Goal: Register for event/course

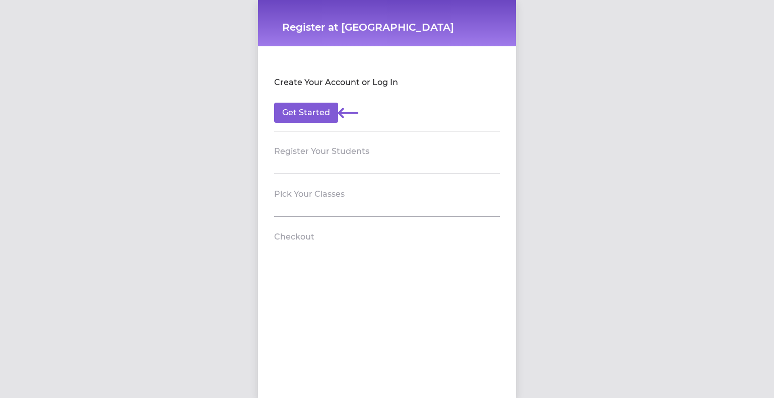
drag, startPoint x: 393, startPoint y: 110, endPoint x: 371, endPoint y: 114, distance: 22.4
click at [390, 112] on footer "Get Started" at bounding box center [387, 113] width 226 height 20
click at [323, 116] on button "Get Started" at bounding box center [306, 113] width 64 height 20
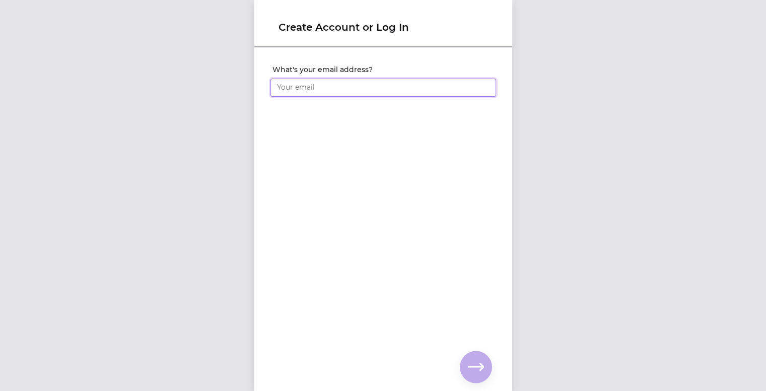
click at [332, 84] on input "What's your email address?" at bounding box center [384, 88] width 226 height 18
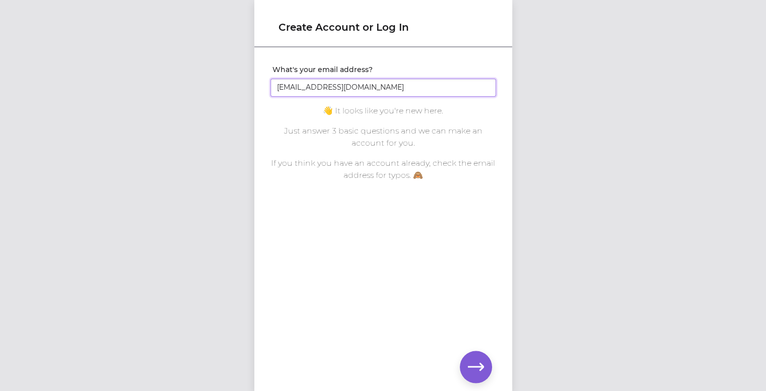
paste input "erikapatterson11"
type input "[EMAIL_ADDRESS][DOMAIN_NAME]"
click at [483, 361] on icon "button" at bounding box center [476, 367] width 16 height 16
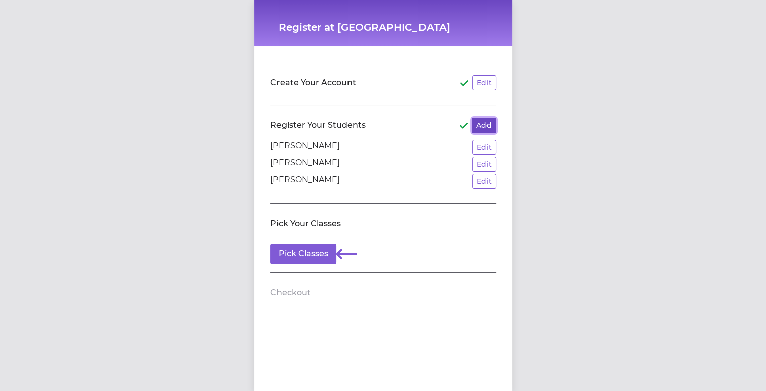
click at [486, 126] on button "Add" at bounding box center [484, 125] width 24 height 15
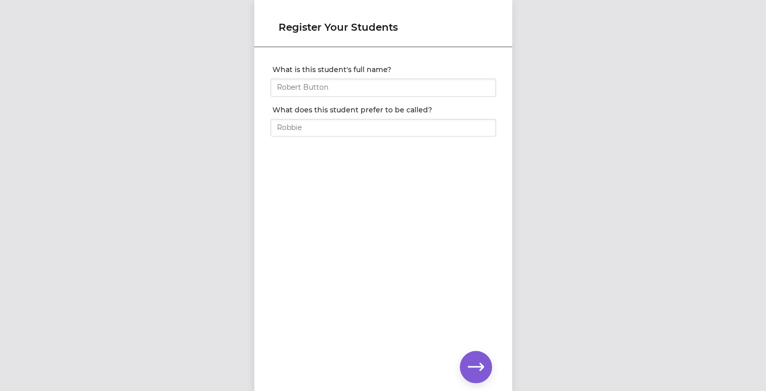
scroll to position [8, 0]
click at [336, 80] on input "What is this student's full name?" at bounding box center [384, 88] width 226 height 18
type input "[PERSON_NAME]"
click input "submit" at bounding box center [0, 0] width 0 height 0
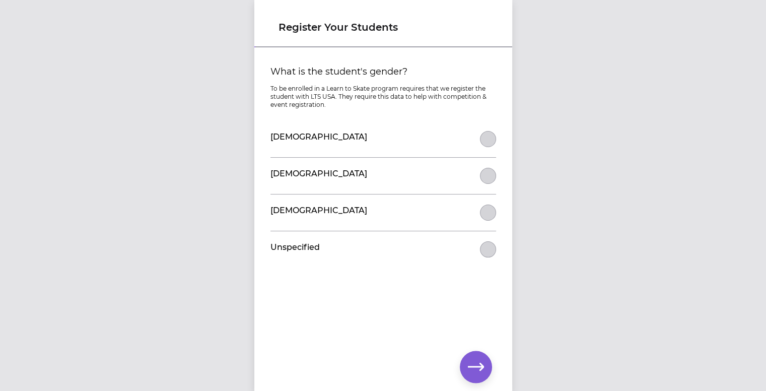
click at [444, 130] on div "[DEMOGRAPHIC_DATA]" at bounding box center [384, 139] width 226 height 36
click at [474, 137] on div "[DEMOGRAPHIC_DATA]" at bounding box center [384, 139] width 226 height 36
drag, startPoint x: 481, startPoint y: 141, endPoint x: 543, endPoint y: 186, distance: 77.1
click at [481, 141] on button "What is the student's gender?" at bounding box center [488, 139] width 16 height 16
click at [486, 362] on button "button" at bounding box center [476, 367] width 32 height 32
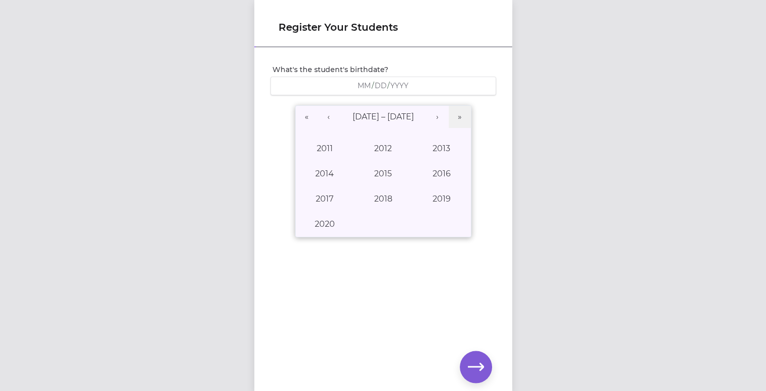
click at [397, 78] on div "/ /" at bounding box center [384, 86] width 226 height 19
click at [334, 219] on button "2020" at bounding box center [325, 224] width 58 height 25
click at [416, 216] on button "December" at bounding box center [441, 224] width 58 height 25
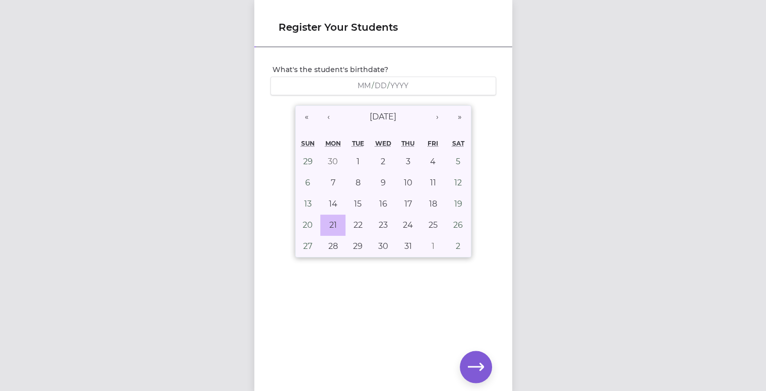
click at [332, 226] on button "21" at bounding box center [332, 225] width 25 height 21
type input "[DATE]"
type input "12"
type input "21"
type input "2020"
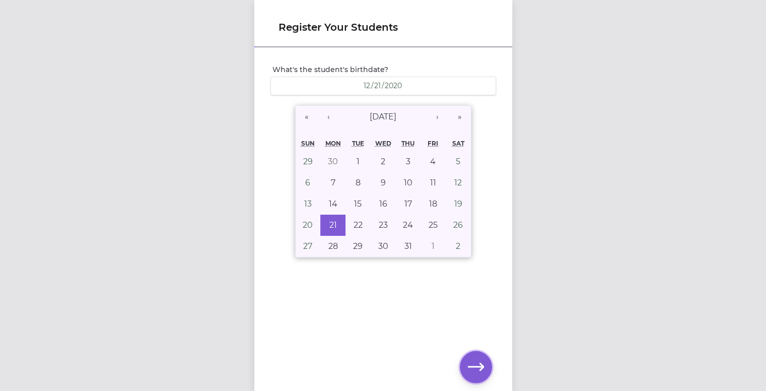
click at [476, 370] on icon "button" at bounding box center [476, 367] width 16 height 16
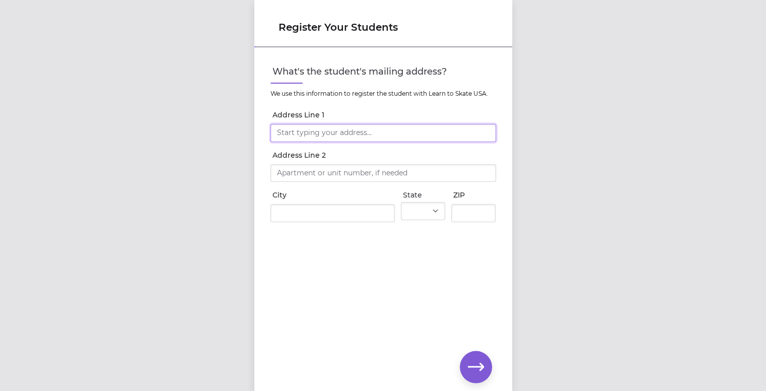
click at [312, 132] on input "Address Line 1" at bounding box center [384, 133] width 226 height 18
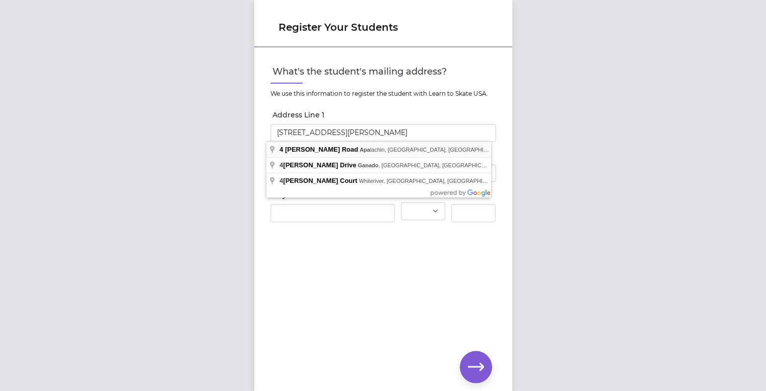
type input "[STREET_ADDRESS][PERSON_NAME]"
type input "Apalachin"
select select "NY"
type input "13732"
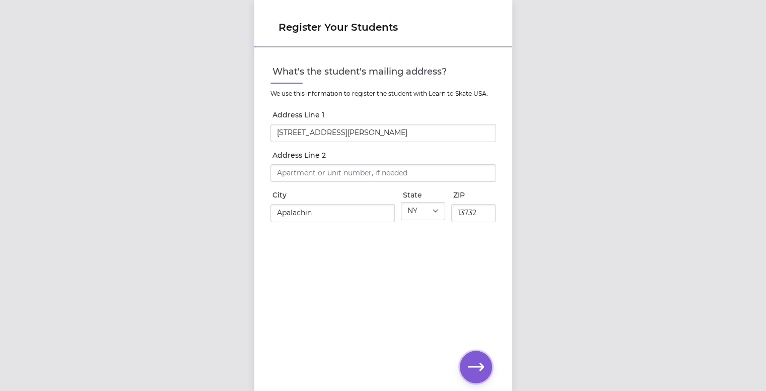
click at [479, 360] on icon "button" at bounding box center [476, 367] width 16 height 16
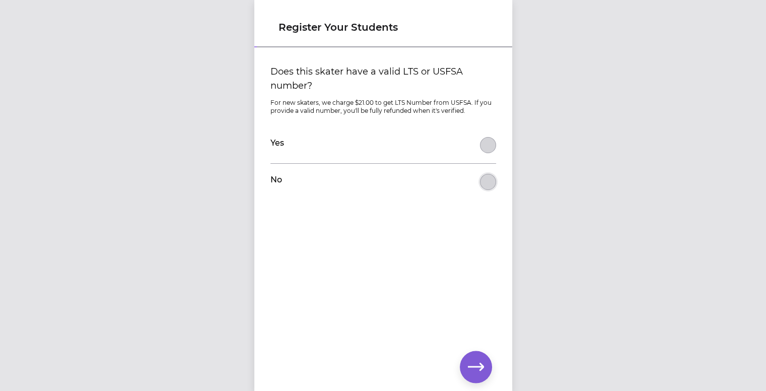
click at [488, 185] on button "Does this skater have a valid LTS or USFSA number?" at bounding box center [488, 182] width 16 height 16
click at [476, 366] on icon "button" at bounding box center [476, 367] width 16 height 8
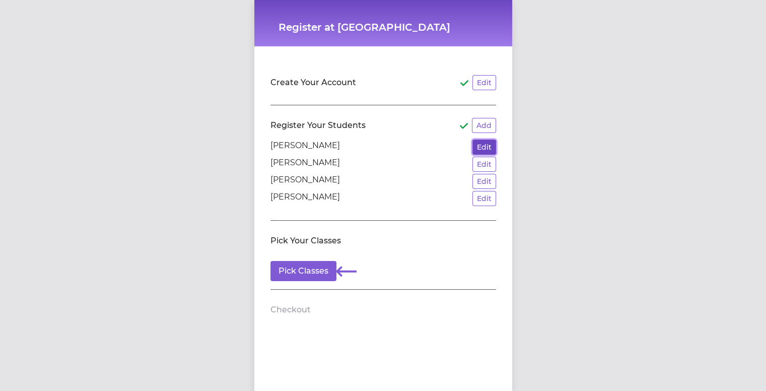
click at [473, 147] on button "Edit" at bounding box center [485, 147] width 24 height 15
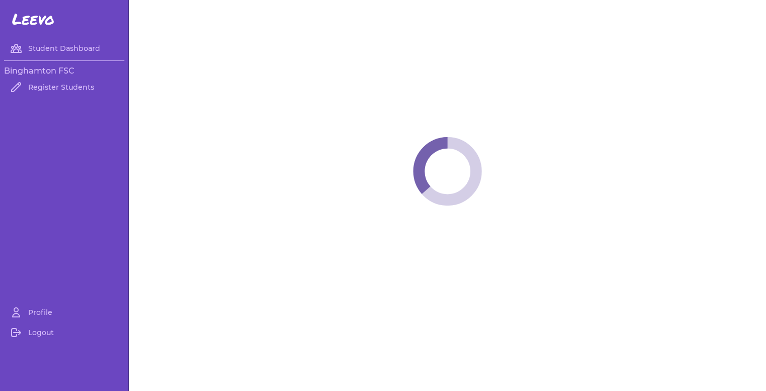
select select "NY"
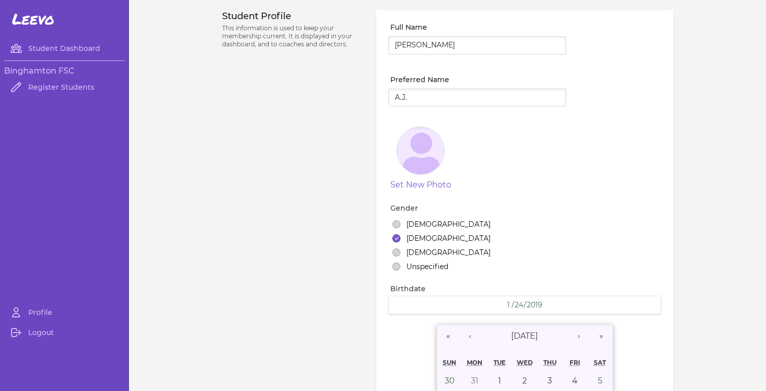
select select "2"
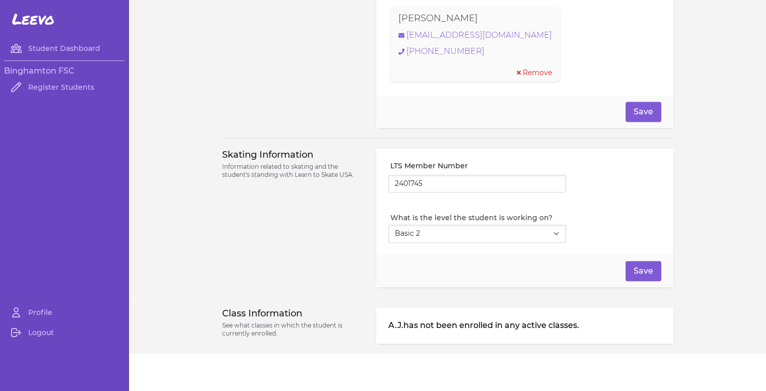
scroll to position [8, 0]
click at [552, 225] on select "Select Level I don't know Basic 1 Basic 2 Basic 3 Basic 4 Basic 5 Basic 6 Snowp…" at bounding box center [477, 234] width 178 height 18
click at [233, 163] on p "Information related to skating and the student's standing with Learn to Skate U…" at bounding box center [293, 171] width 143 height 16
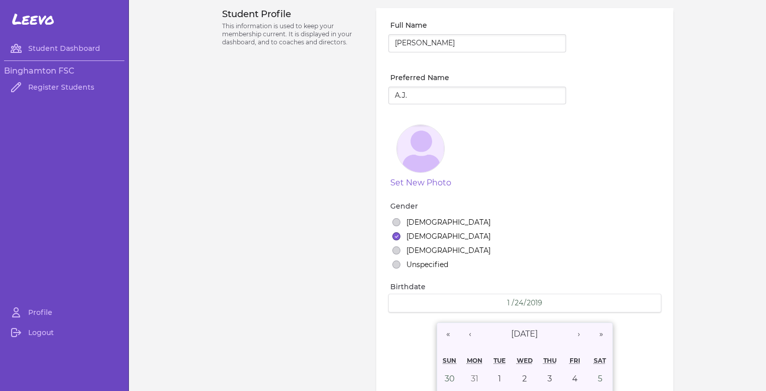
scroll to position [0, 0]
click at [42, 81] on link "Register Students" at bounding box center [64, 87] width 120 height 20
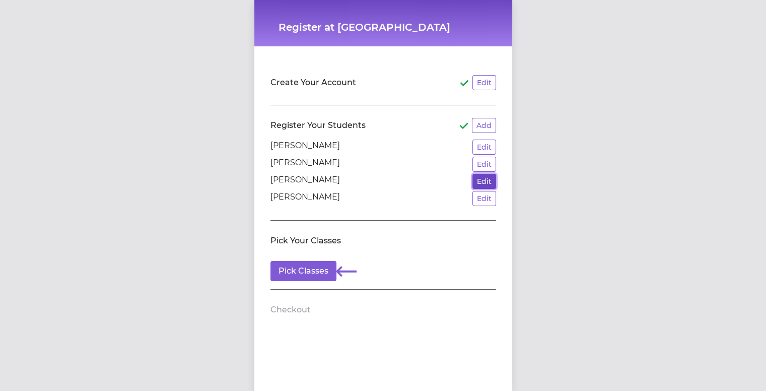
click at [484, 177] on button "Edit" at bounding box center [485, 181] width 24 height 15
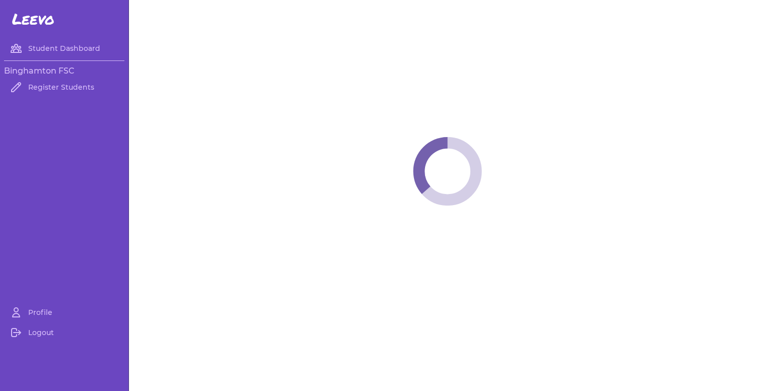
select select "NY"
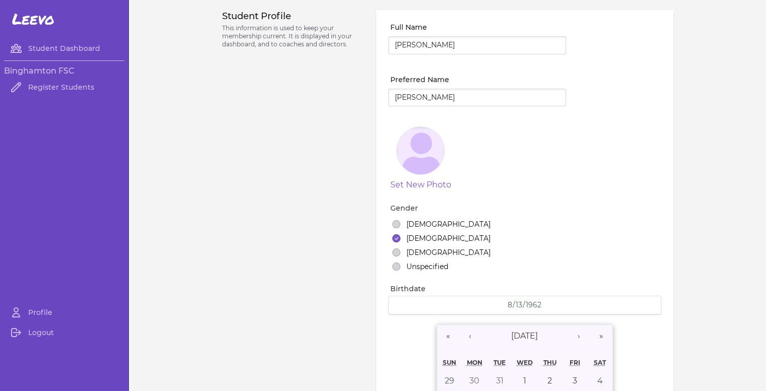
select select "18"
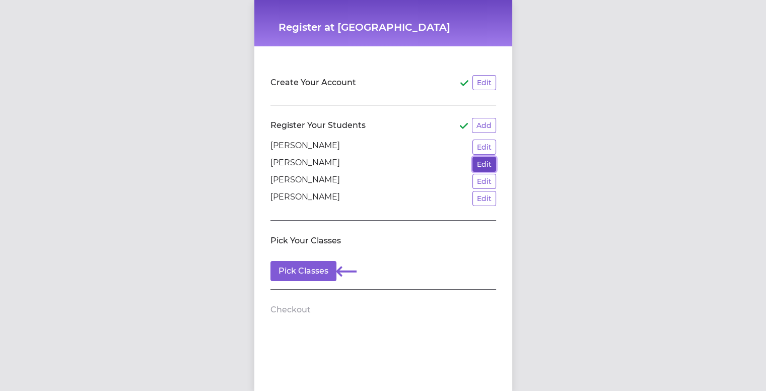
click at [482, 164] on button "Edit" at bounding box center [485, 164] width 24 height 15
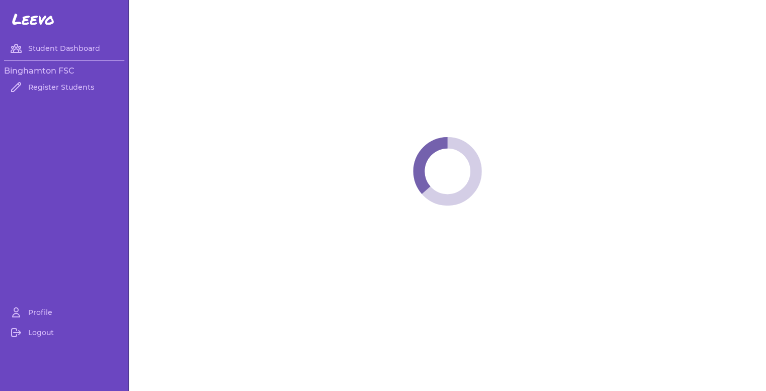
select select "NY"
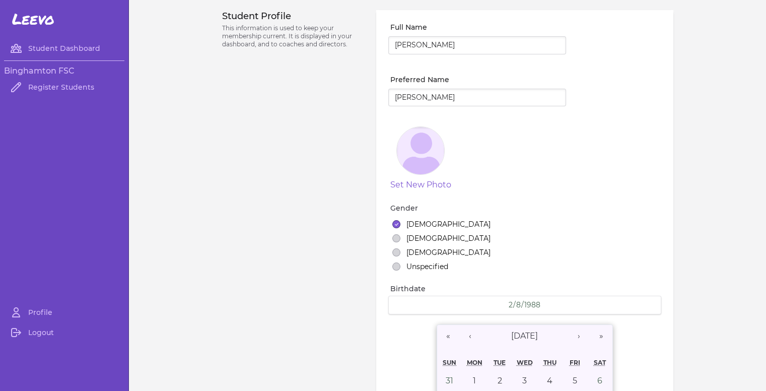
select select "18"
click at [75, 41] on link "Student Dashboard" at bounding box center [64, 48] width 120 height 20
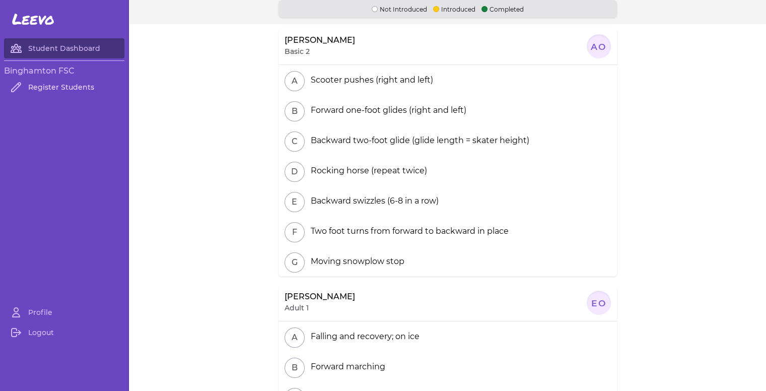
click at [62, 87] on link "Register Students" at bounding box center [64, 87] width 120 height 20
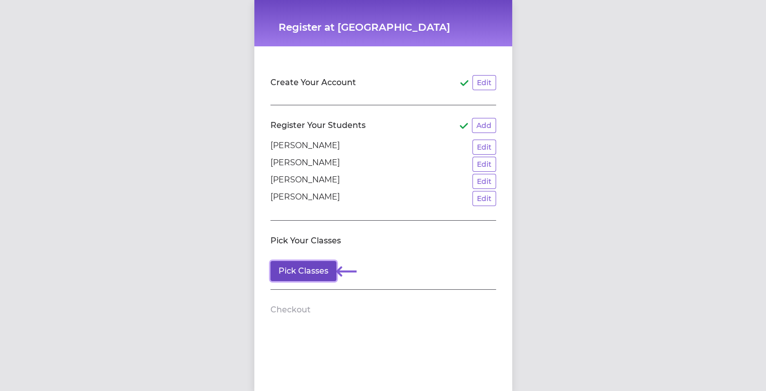
click at [314, 272] on button "Pick Classes" at bounding box center [304, 271] width 66 height 20
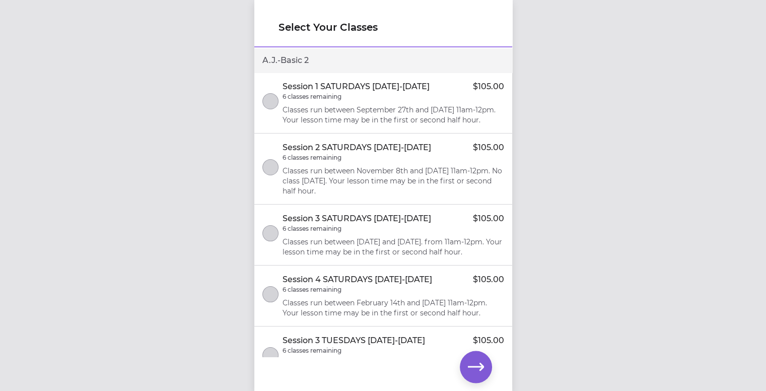
click at [327, 162] on p "6 classes remaining" at bounding box center [312, 158] width 59 height 8
click at [271, 302] on button "select class" at bounding box center [270, 294] width 16 height 16
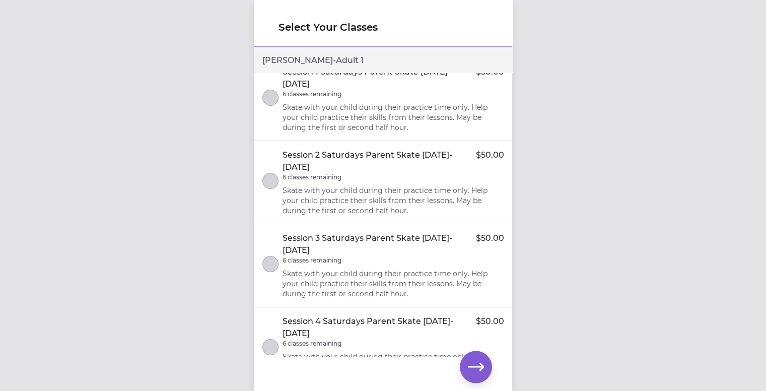
scroll to position [804, 0]
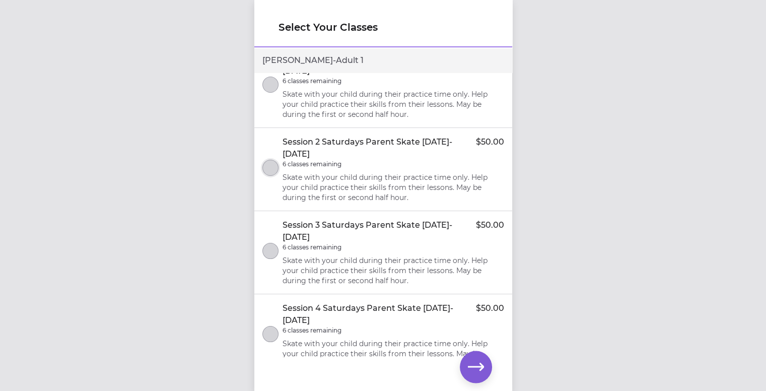
click at [269, 176] on button "select class" at bounding box center [270, 168] width 16 height 16
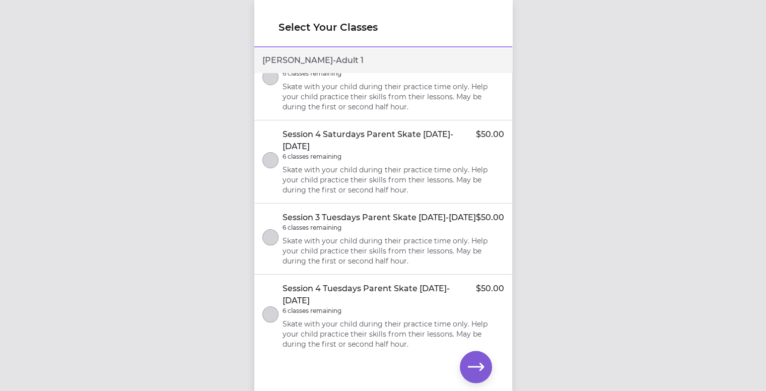
scroll to position [1005, 0]
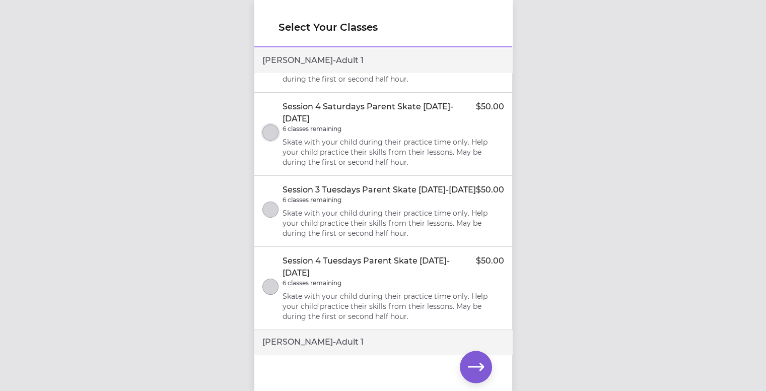
click at [270, 141] on button "select class" at bounding box center [270, 132] width 16 height 16
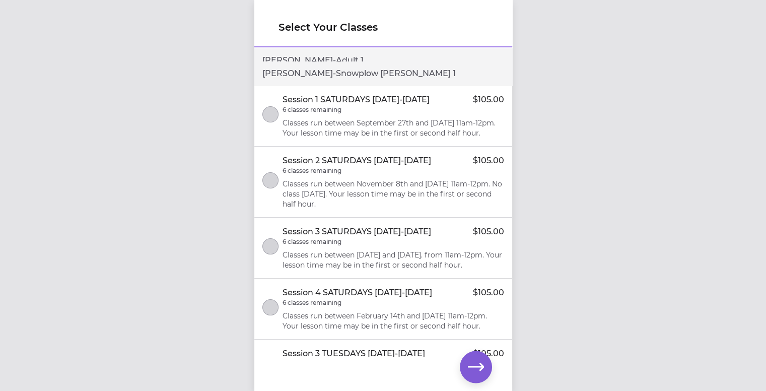
scroll to position [2164, 0]
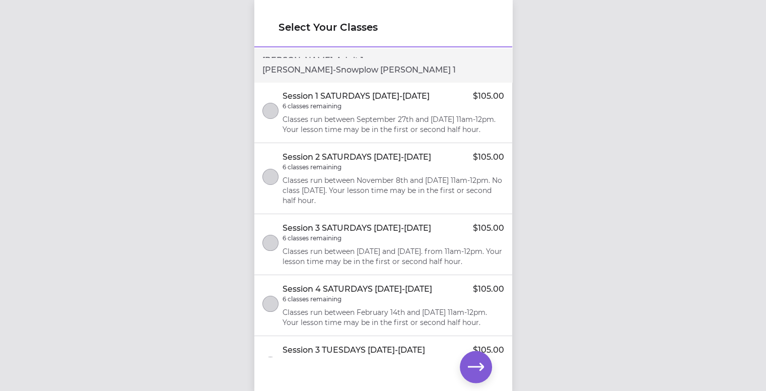
click at [315, 171] on p "6 classes remaining" at bounding box center [312, 167] width 59 height 8
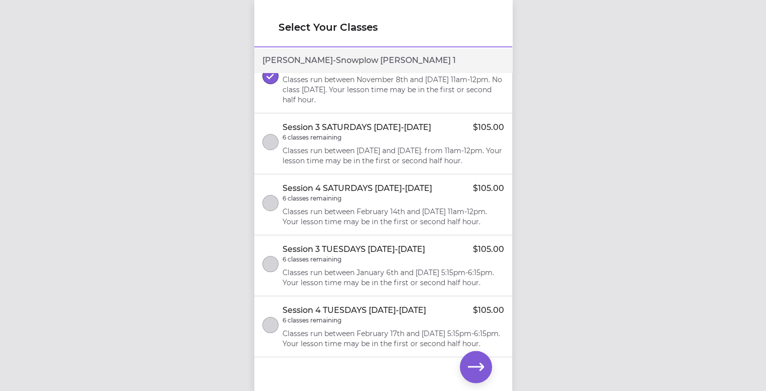
scroll to position [2342, 0]
click at [317, 182] on div "Session 4 SATURDAYS [DATE]-[DATE] $105.00 6 classes remaining Classes run betwe…" at bounding box center [394, 204] width 222 height 44
click at [484, 370] on icon "button" at bounding box center [476, 367] width 16 height 16
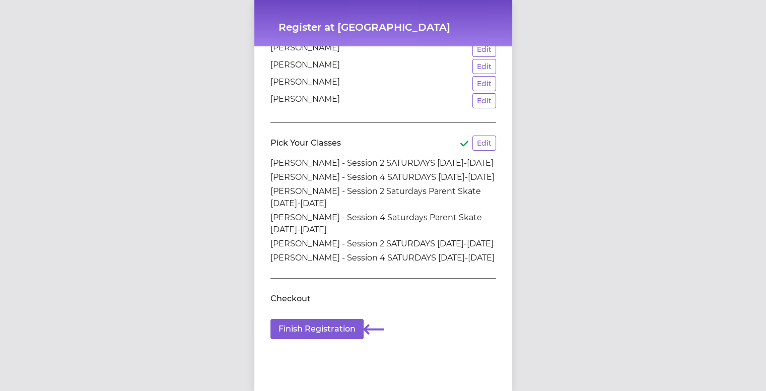
scroll to position [121, 0]
click at [306, 322] on button "Finish Registration" at bounding box center [317, 329] width 93 height 20
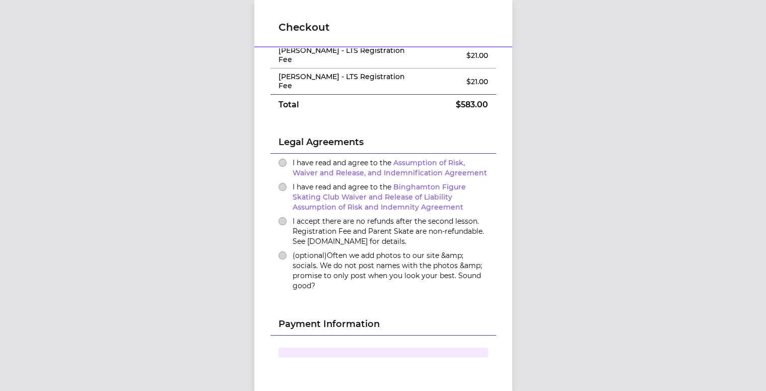
scroll to position [252, 0]
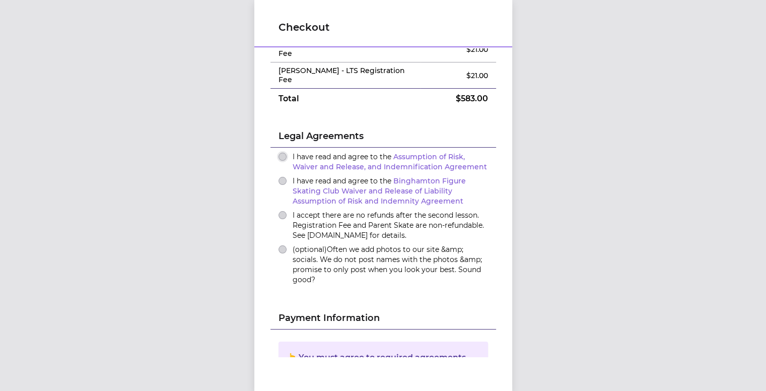
click at [279, 153] on button "I have read and agree to the Assumption of Risk, Waiver and Release, and Indemn…" at bounding box center [283, 157] width 8 height 8
click at [279, 177] on button "I have read and agree to the Binghamton Figure Skating Club Waiver and Release …" at bounding box center [283, 181] width 8 height 8
click at [279, 211] on button "I accept there are no refunds after the second lesson. Registration Fee and Par…" at bounding box center [283, 215] width 8 height 8
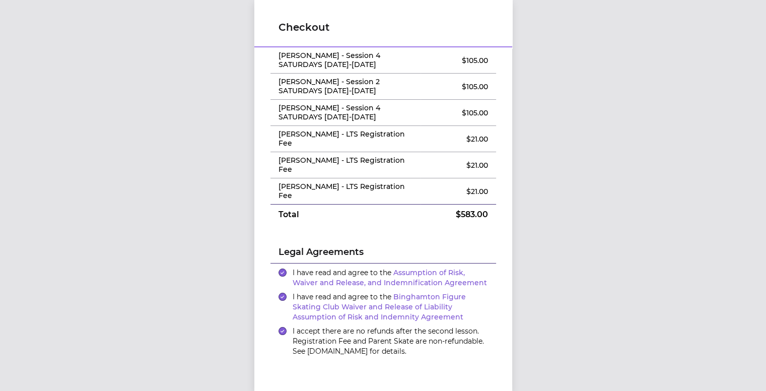
scroll to position [0, 0]
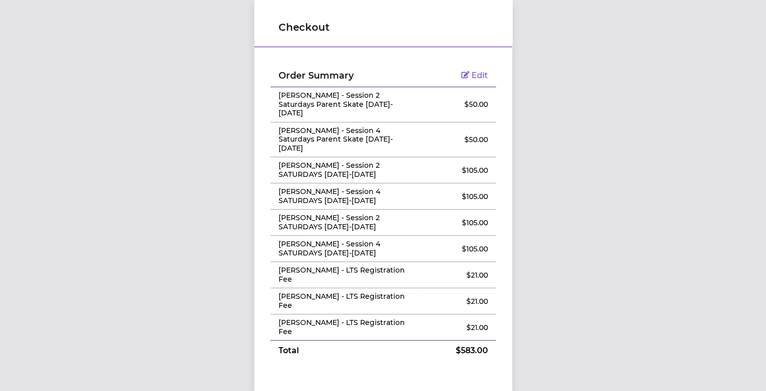
click at [472, 72] on span "Edit" at bounding box center [480, 76] width 17 height 10
